Goal: Find specific page/section: Find specific page/section

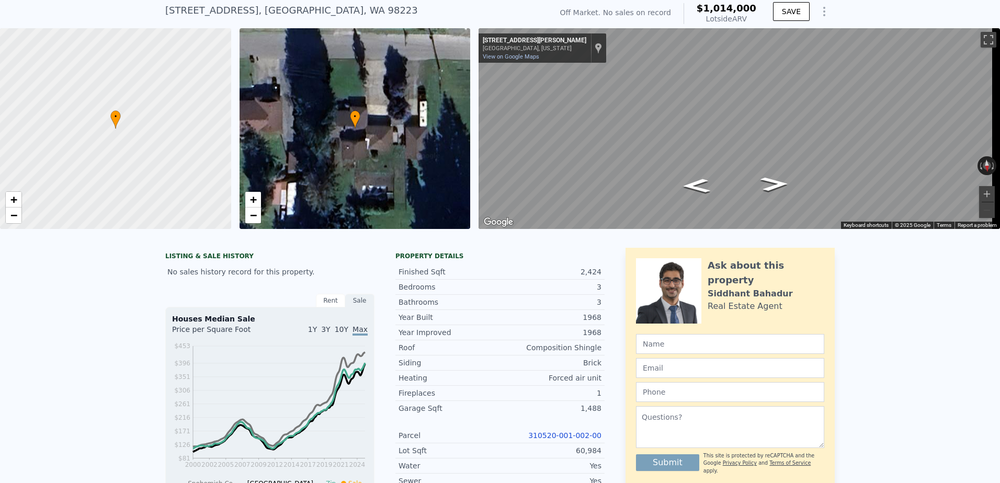
scroll to position [4, 0]
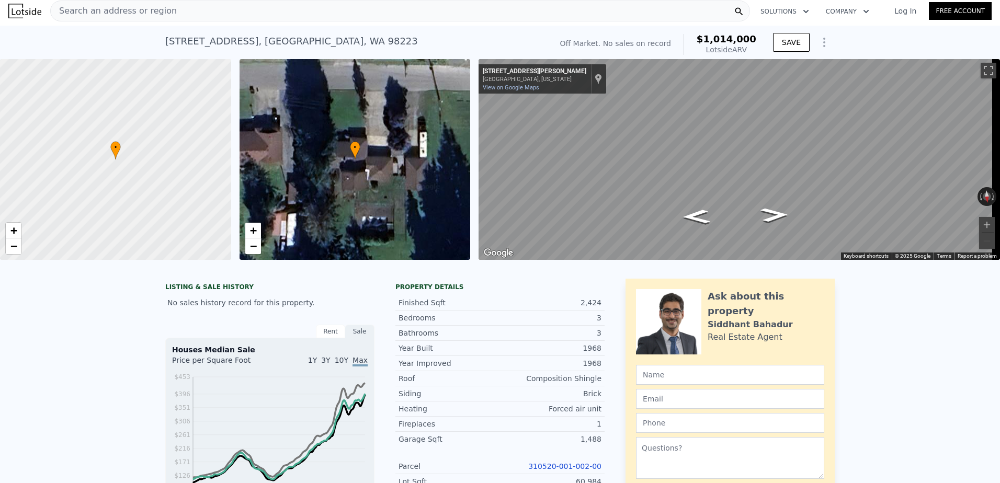
click at [212, 12] on div "Search an address or region" at bounding box center [400, 11] width 700 height 21
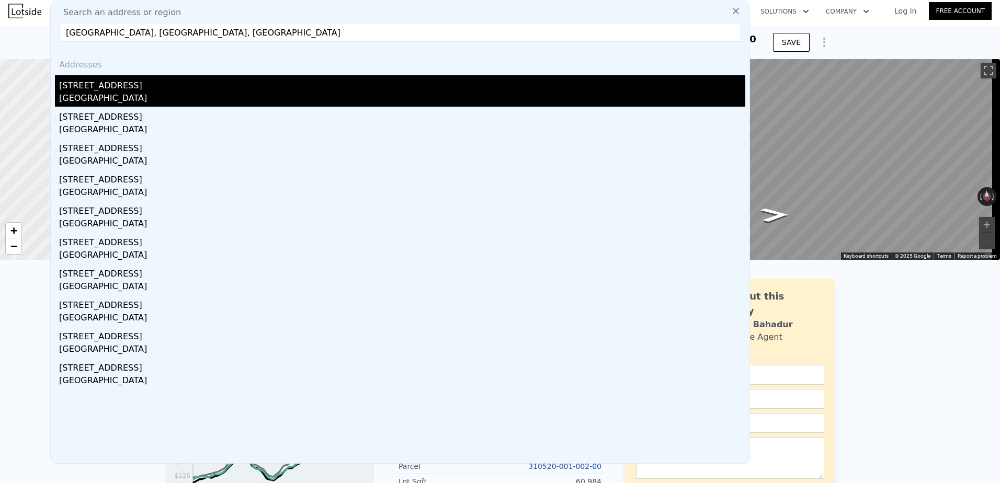
type input "[GEOGRAPHIC_DATA], [GEOGRAPHIC_DATA], [GEOGRAPHIC_DATA]"
click at [142, 88] on div "[STREET_ADDRESS]" at bounding box center [402, 83] width 686 height 17
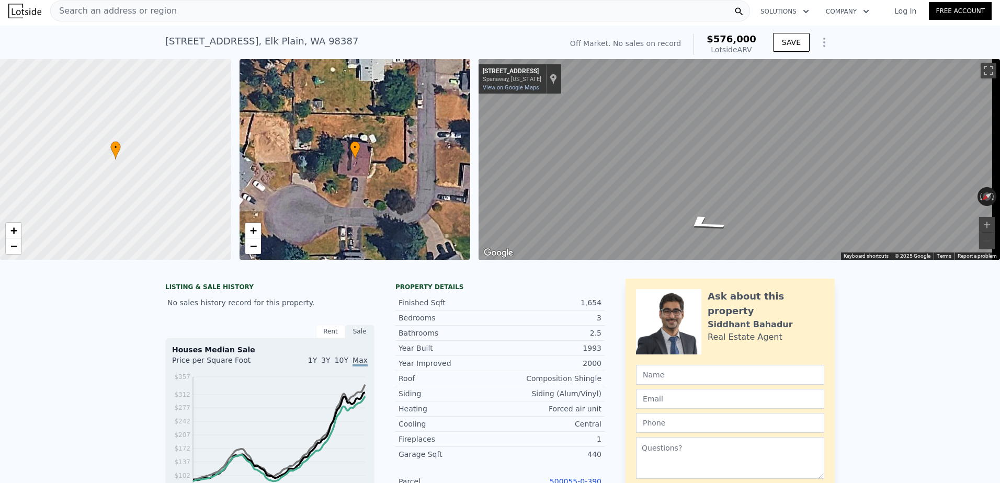
click at [186, 13] on div "Search an address or region" at bounding box center [400, 11] width 700 height 21
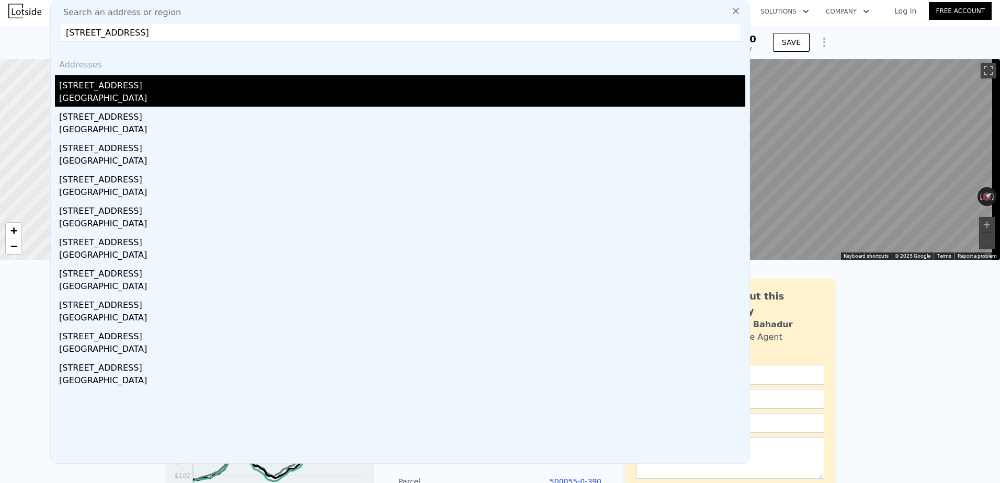
type input "[STREET_ADDRESS]"
click at [179, 90] on div "[STREET_ADDRESS]" at bounding box center [402, 83] width 686 height 17
